Goal: Transaction & Acquisition: Register for event/course

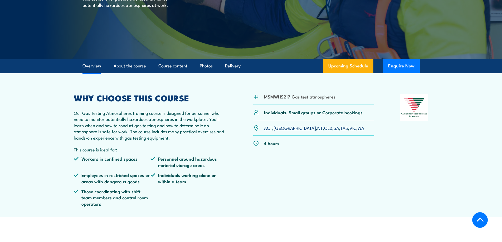
scroll to position [79, 0]
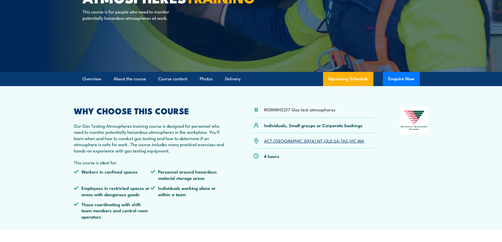
click at [350, 142] on link "VIC" at bounding box center [353, 141] width 7 height 6
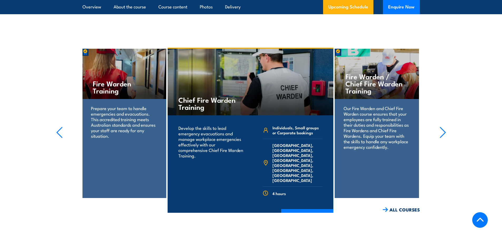
scroll to position [1005, 0]
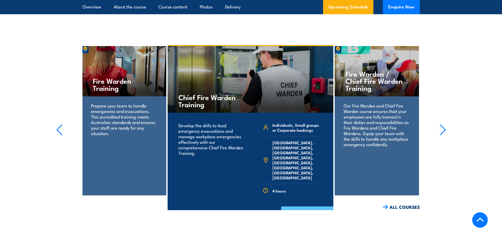
click at [313, 207] on link "COURSE DETAILS" at bounding box center [307, 214] width 52 height 14
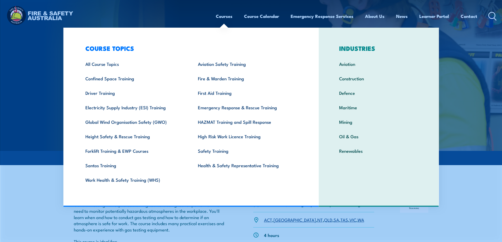
click at [231, 17] on link "Courses" at bounding box center [224, 16] width 17 height 14
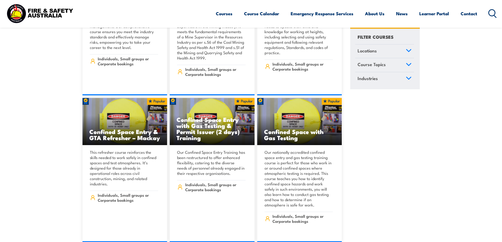
scroll to position [870, 0]
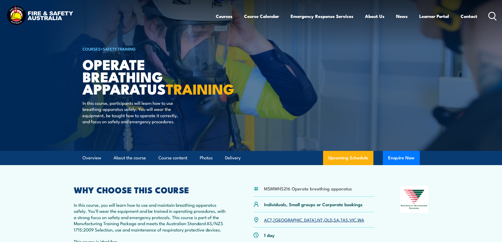
click at [350, 223] on link "VIC" at bounding box center [353, 220] width 7 height 6
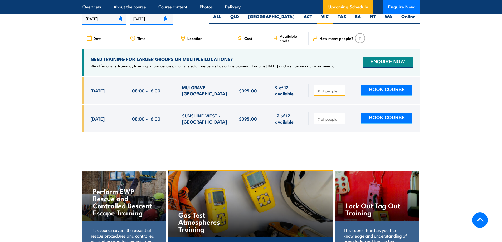
scroll to position [793, 0]
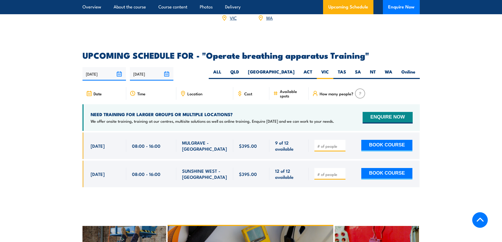
click at [466, 158] on section "UPCOMING SCHEDULE FOR - "Operate breathing apparatus Training" [DATE] [DATE] Ti…" at bounding box center [251, 123] width 502 height 144
click at [397, 81] on article "UPCOMING SCHEDULE FOR - "Operate breathing apparatus Training" [DATE] [DATE]" at bounding box center [251, 123] width 337 height 144
